Goal: Task Accomplishment & Management: Use online tool/utility

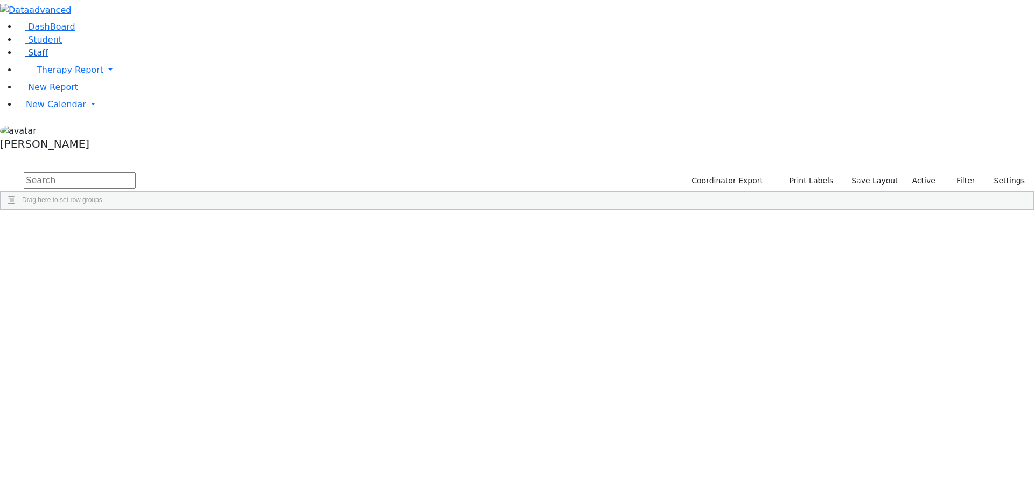
click at [38, 58] on span "Staff" at bounding box center [38, 52] width 20 height 10
click at [124, 332] on div "[PERSON_NAME]" at bounding box center [93, 339] width 64 height 15
click at [102, 81] on link "Therapy Report" at bounding box center [525, 70] width 1017 height 22
click at [76, 75] on span "Therapy Report" at bounding box center [70, 70] width 67 height 10
click at [100, 115] on link "New Calendar" at bounding box center [525, 105] width 1017 height 22
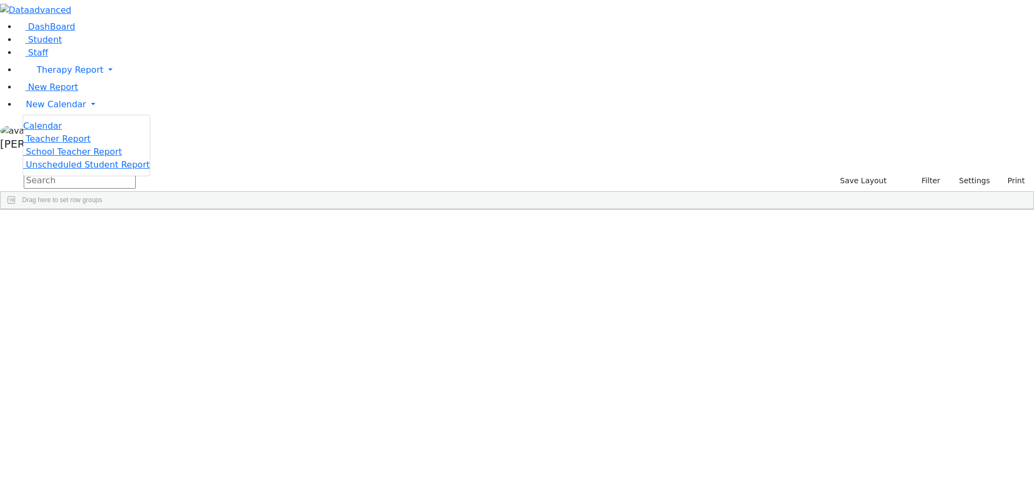
click at [68, 144] on span "Teacher Report" at bounding box center [58, 139] width 65 height 10
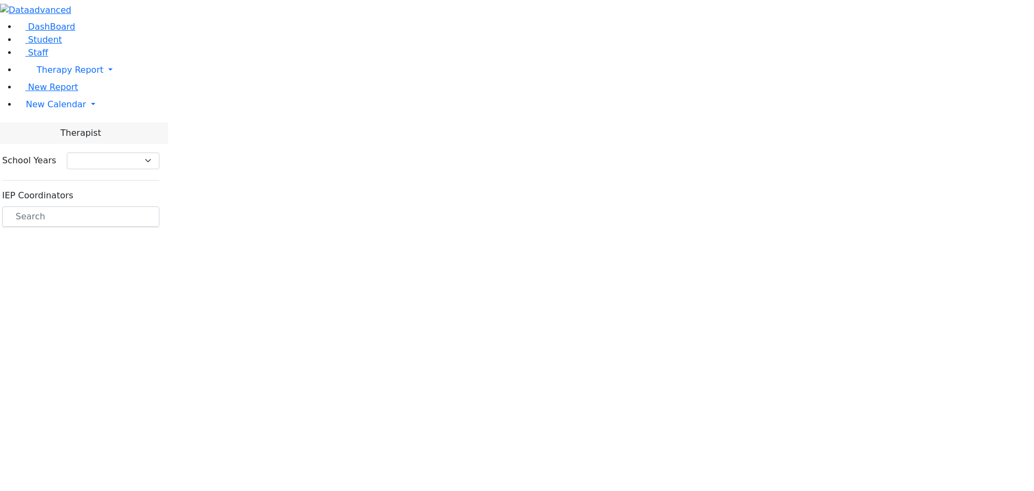
select select "212"
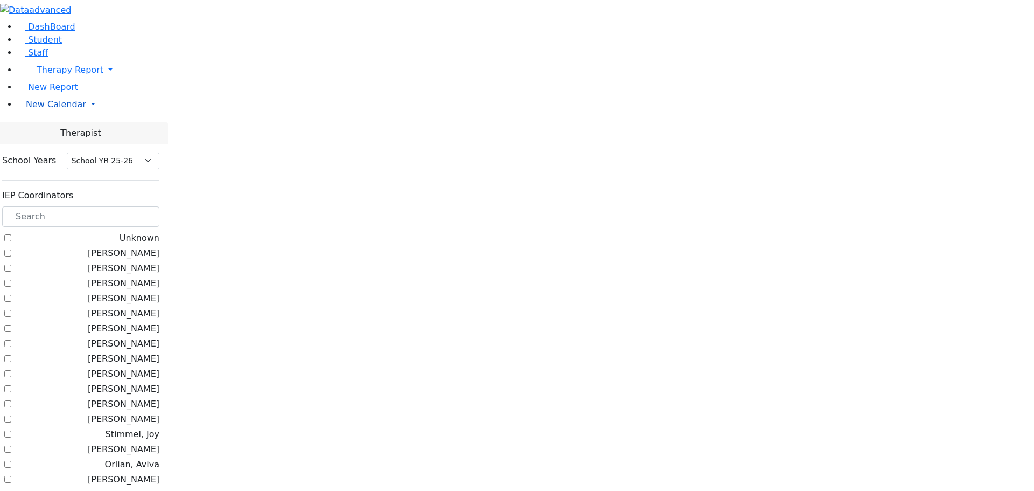
click at [75, 115] on link "New Calendar" at bounding box center [525, 105] width 1017 height 22
click at [62, 132] on link "Calendar" at bounding box center [42, 126] width 39 height 13
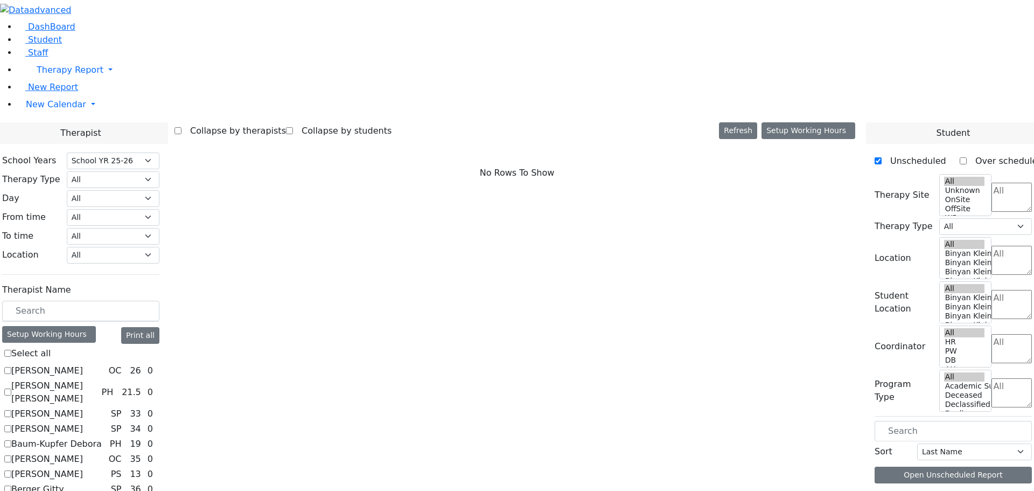
select select "212"
click at [64, 482] on label "Berger Gitty" at bounding box center [37, 488] width 53 height 13
click at [11, 485] on input "Berger Gitty" at bounding box center [7, 488] width 7 height 7
checkbox input "true"
select select "3"
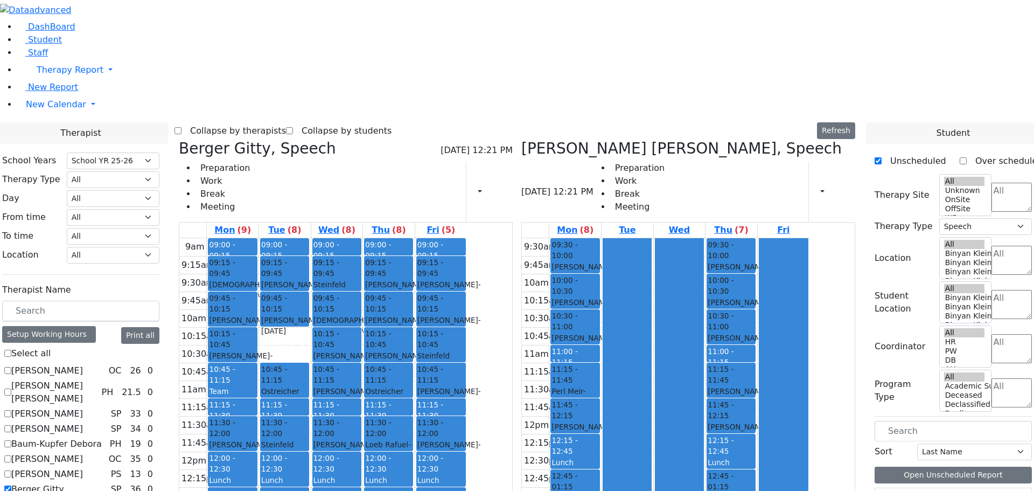
checkbox input "false"
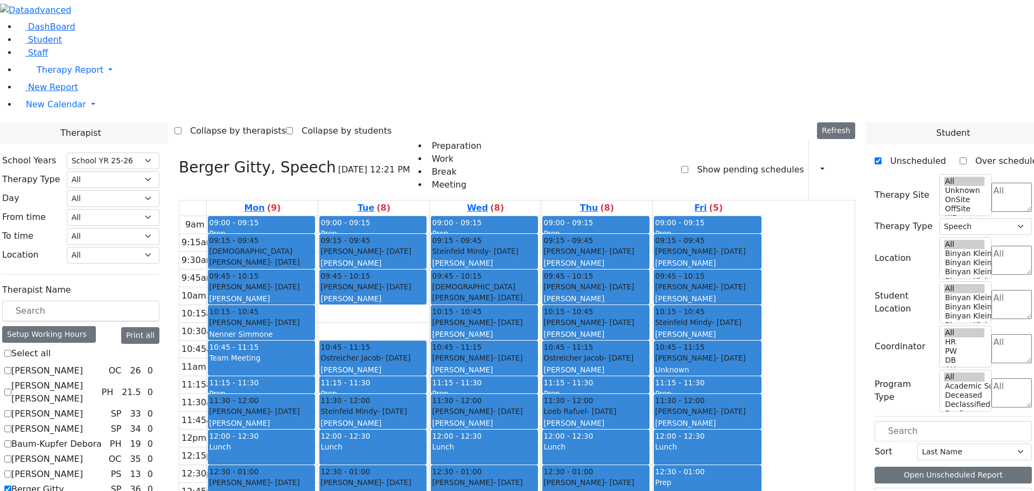
click at [64, 482] on label "Berger Gitty" at bounding box center [37, 488] width 53 height 13
click at [11, 485] on input "Berger Gitty" at bounding box center [7, 488] width 7 height 7
checkbox input "false"
select select
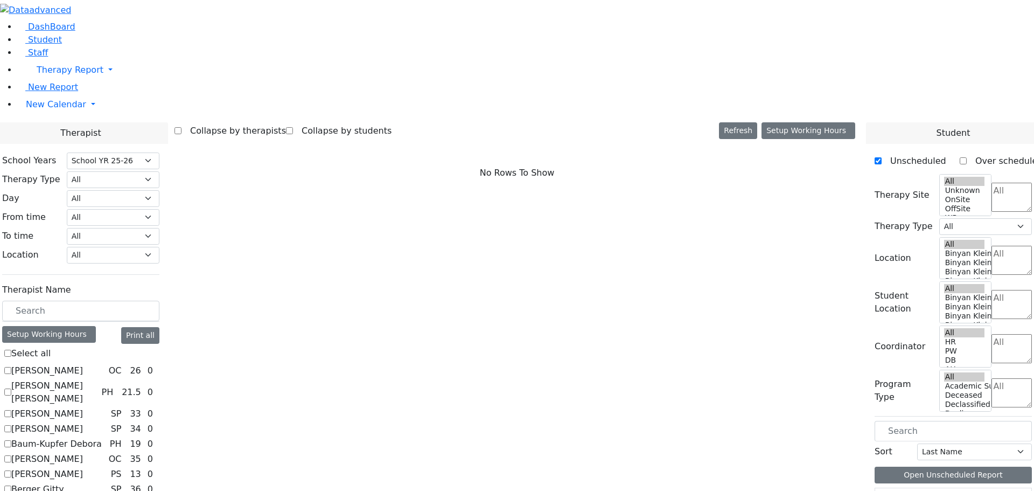
scroll to position [323, 0]
checkbox input "true"
select select "3"
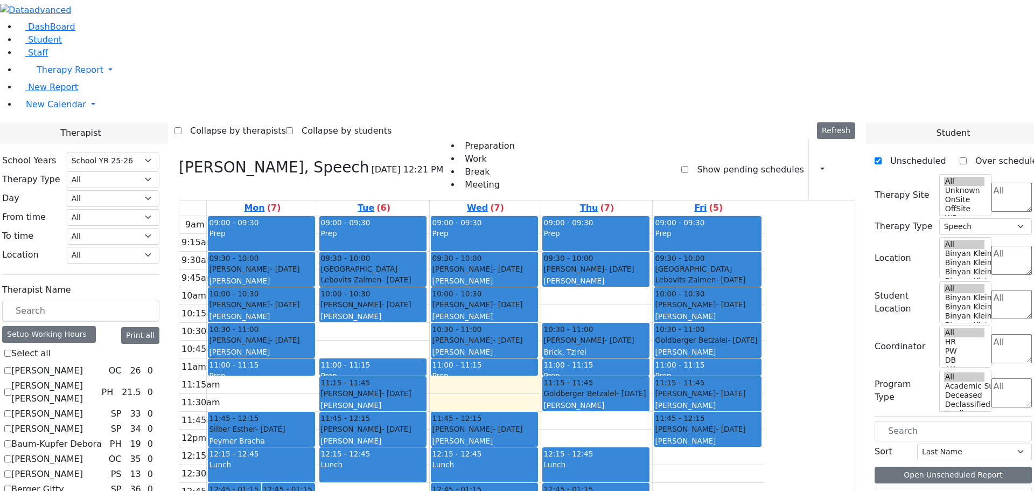
checkbox input "false"
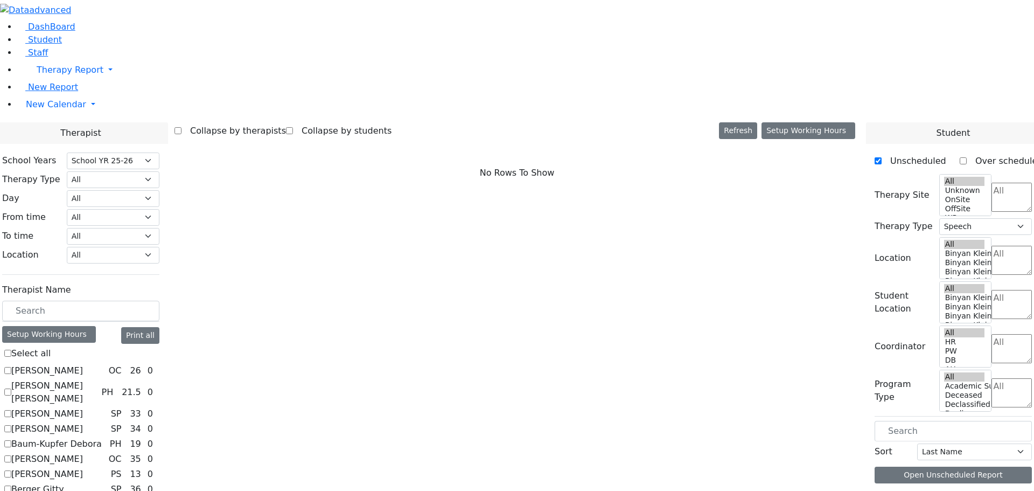
select select
checkbox input "true"
select select "3"
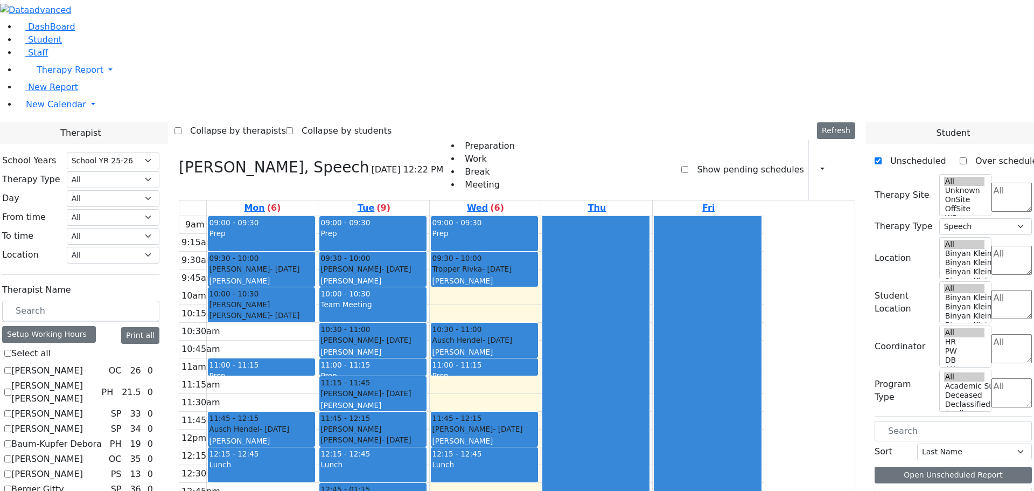
checkbox input "false"
select select
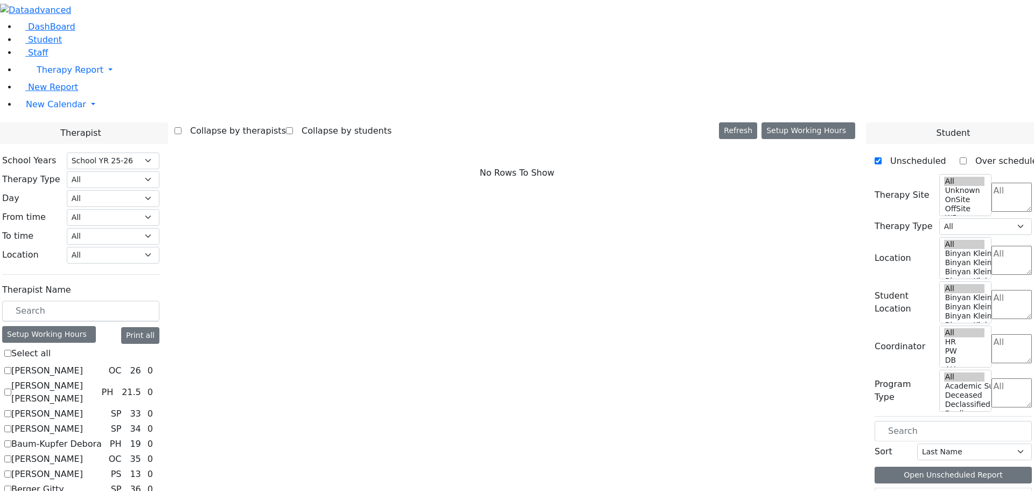
checkbox input "true"
select select "3"
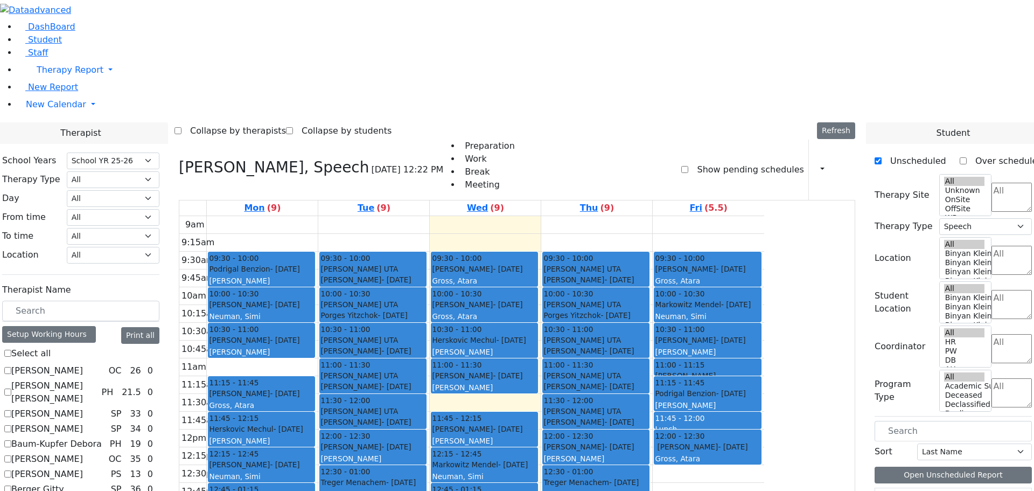
checkbox input "true"
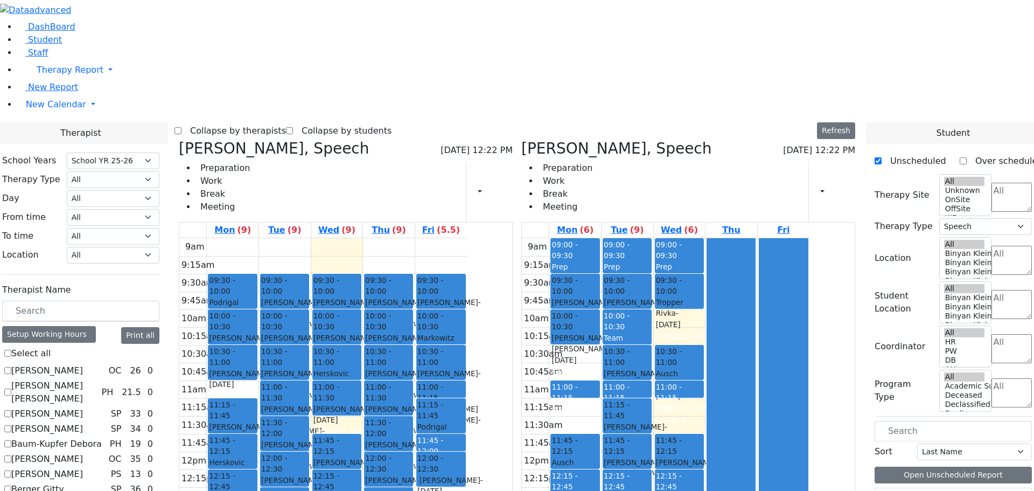
checkbox input "false"
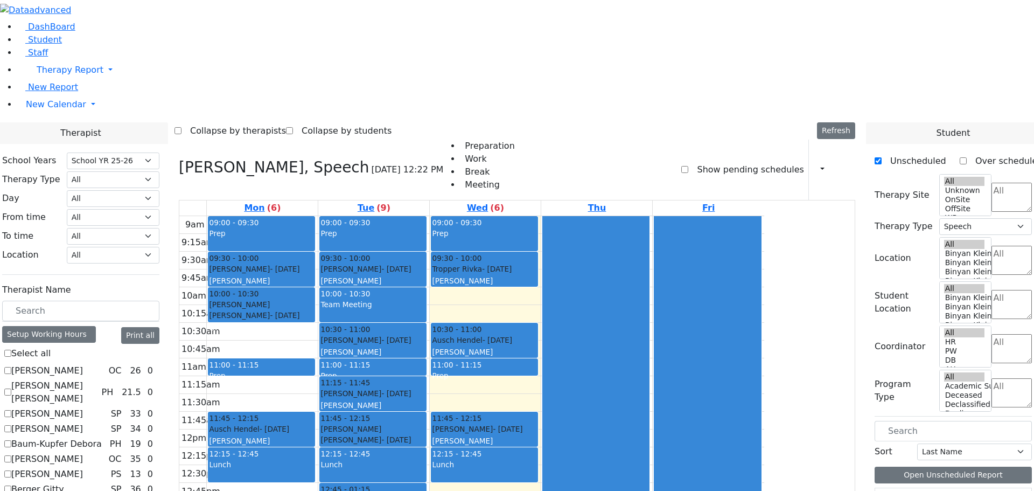
checkbox input "false"
select select
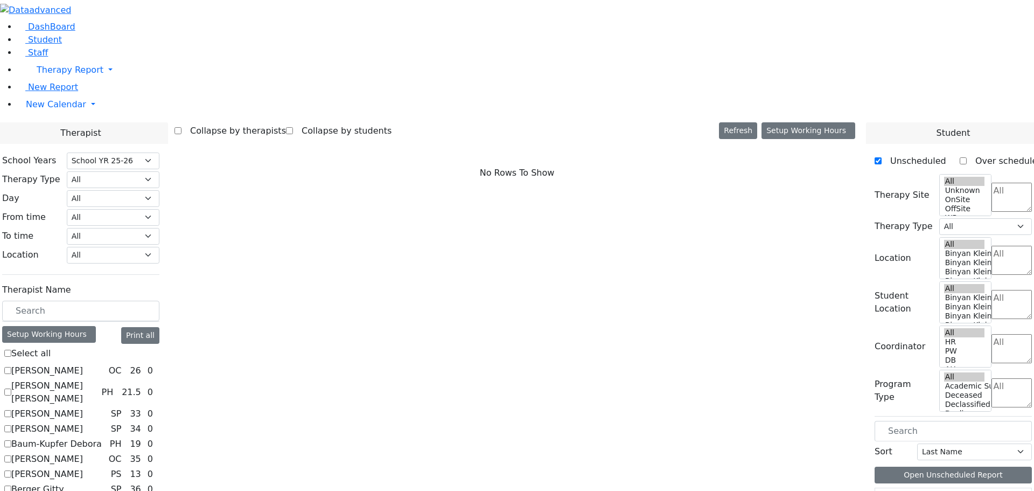
scroll to position [431, 0]
checkbox input "true"
select select "3"
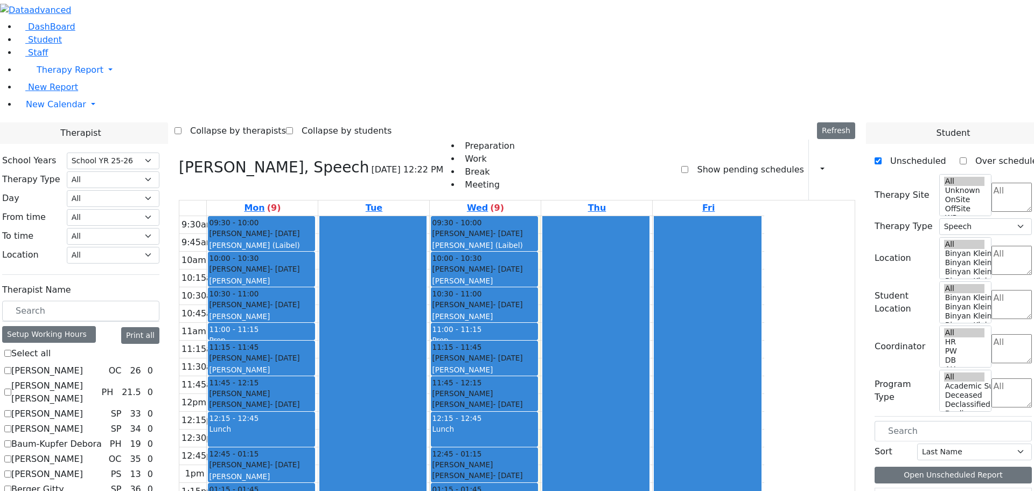
checkbox input "true"
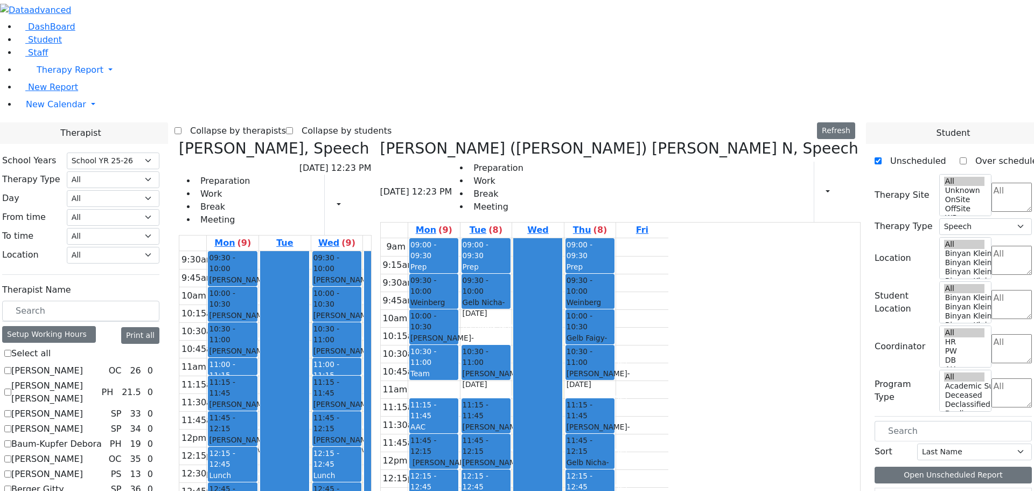
checkbox input "false"
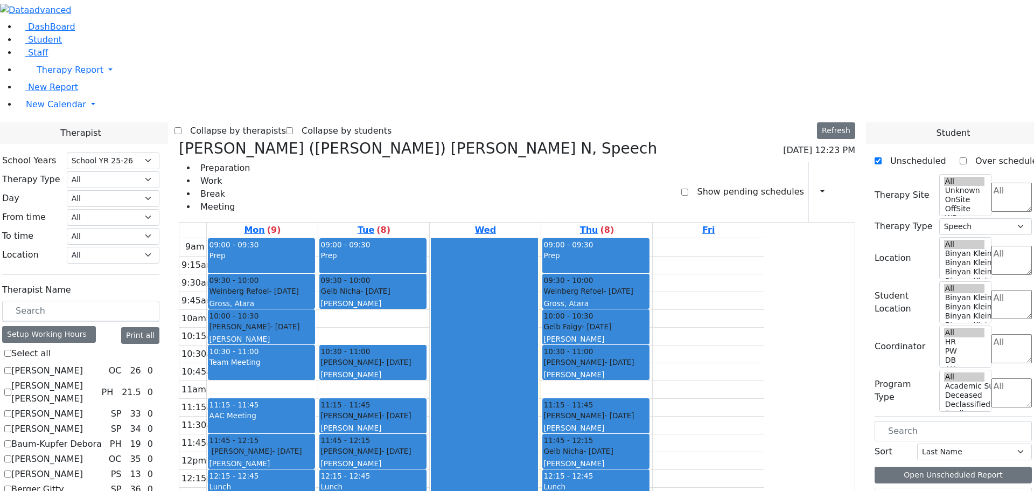
checkbox input "false"
select select
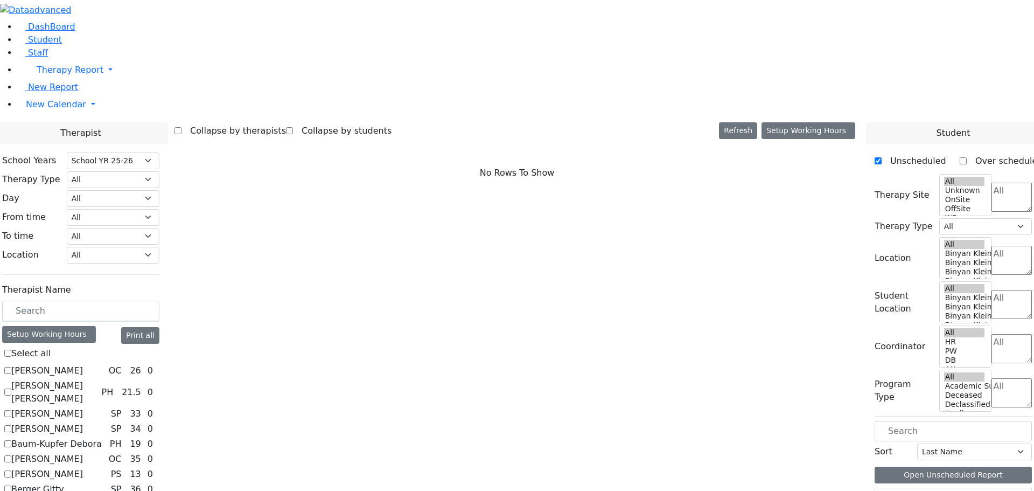
scroll to position [485, 0]
checkbox input "true"
select select "3"
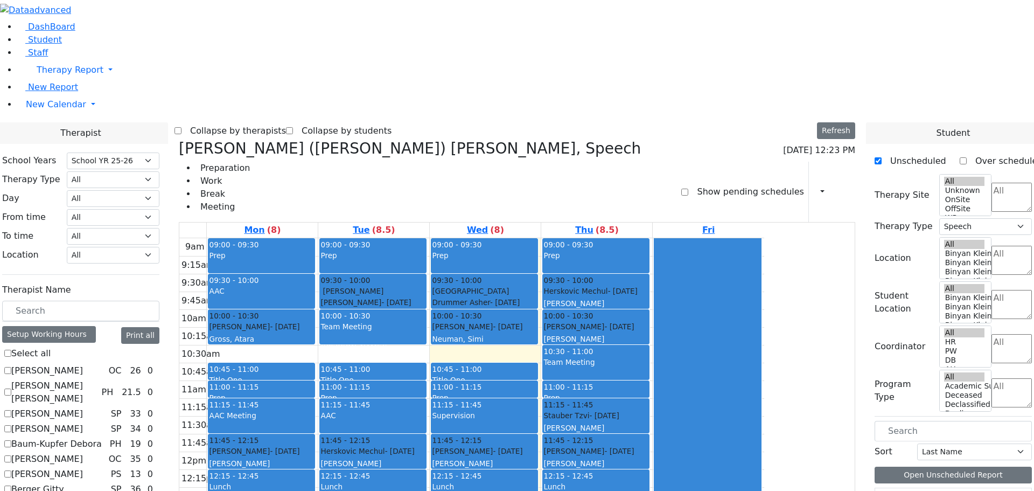
checkbox input "false"
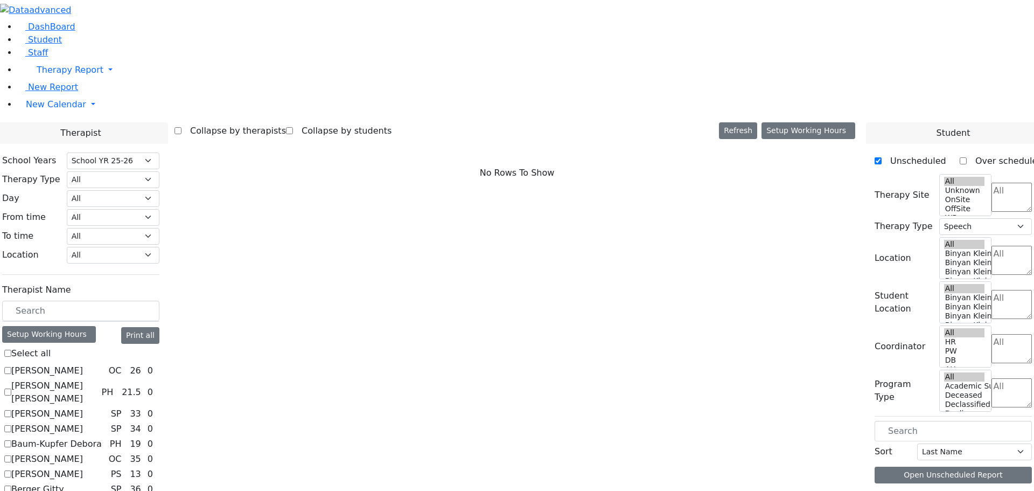
select select
checkbox input "true"
select select "3"
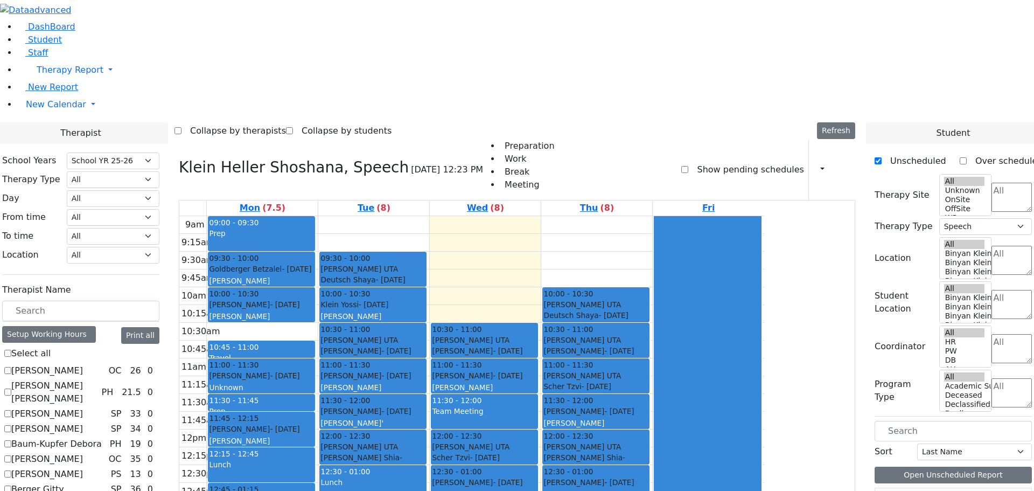
checkbox input "false"
select select
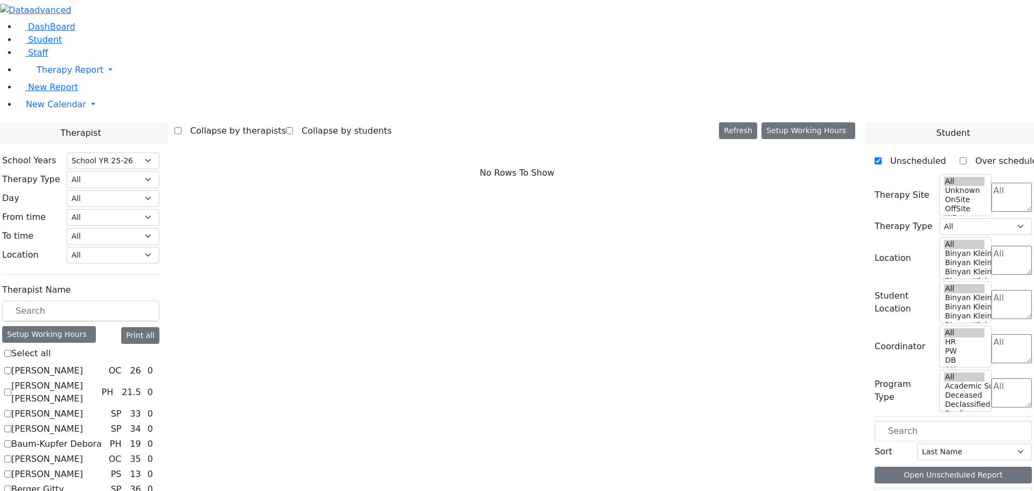
scroll to position [646, 0]
